Goal: Communication & Community: Connect with others

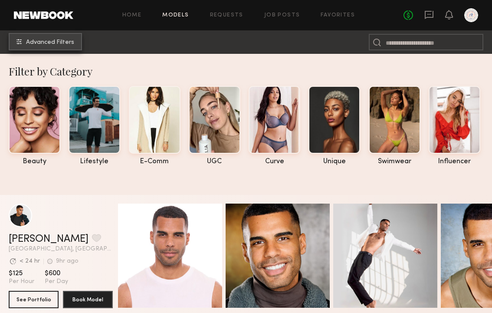
click at [40, 39] on span "Advanced Filters" at bounding box center [50, 42] width 48 height 6
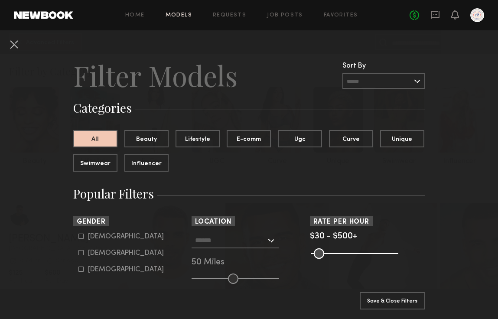
click at [55, 11] on link at bounding box center [43, 15] width 59 height 8
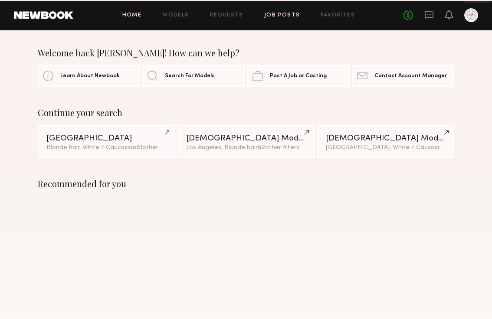
click at [271, 17] on link "Job Posts" at bounding box center [282, 16] width 36 height 6
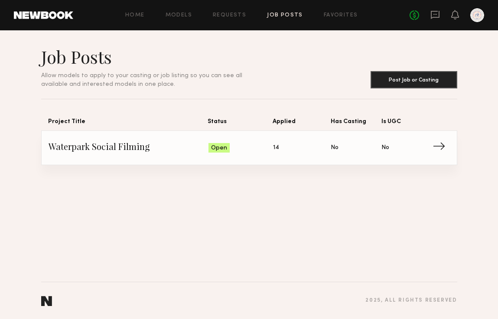
click at [213, 147] on span "Open" at bounding box center [219, 148] width 16 height 9
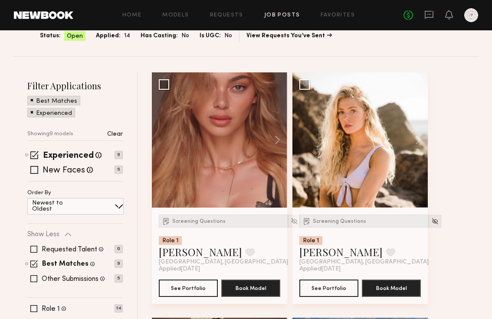
scroll to position [66, 0]
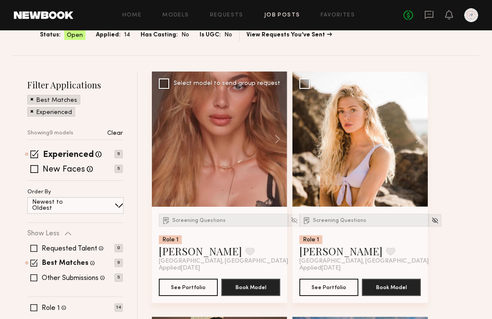
click at [236, 150] on div at bounding box center [219, 139] width 135 height 135
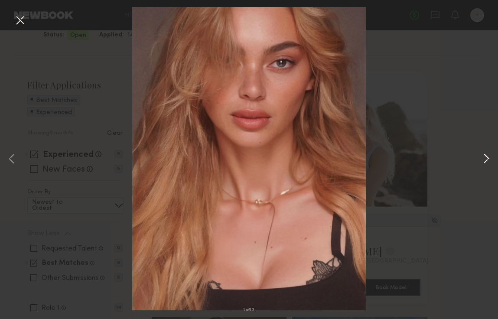
click at [486, 159] on button at bounding box center [486, 159] width 10 height 255
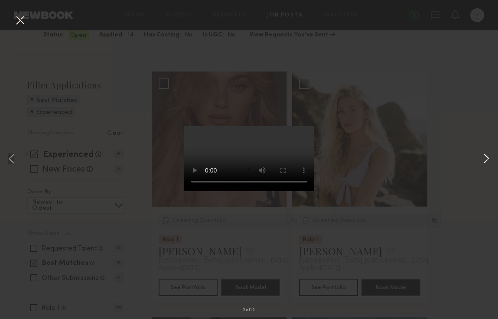
click at [486, 159] on button at bounding box center [486, 159] width 10 height 255
click at [454, 61] on div "4 of 12" at bounding box center [249, 159] width 498 height 319
click at [19, 24] on button at bounding box center [20, 21] width 14 height 16
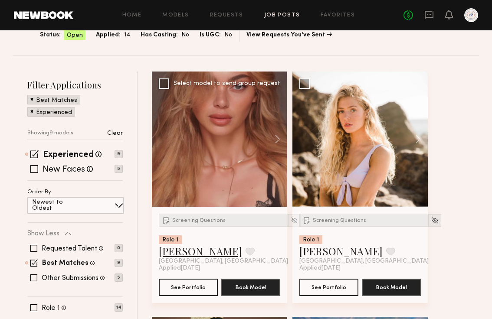
click at [170, 255] on link "[PERSON_NAME]" at bounding box center [200, 251] width 83 height 14
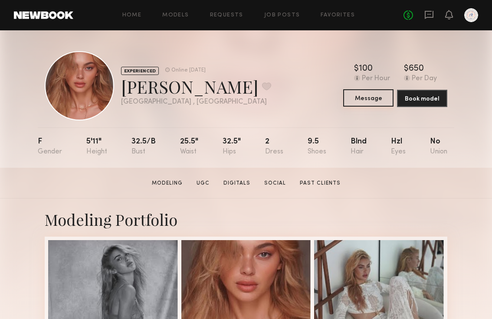
click at [377, 95] on button "Message" at bounding box center [368, 97] width 50 height 17
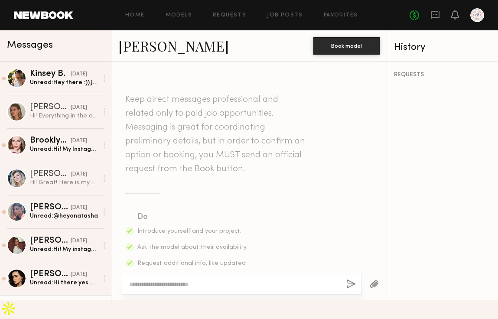
click at [229, 289] on textarea at bounding box center [234, 284] width 210 height 9
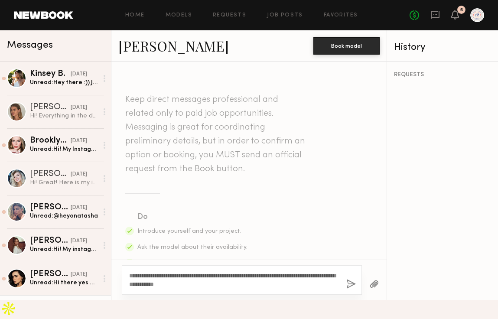
type textarea "**********"
click at [354, 290] on button "button" at bounding box center [351, 284] width 10 height 11
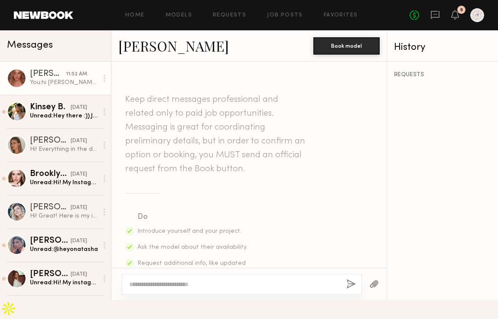
scroll to position [237, 0]
